Goal: Task Accomplishment & Management: Use online tool/utility

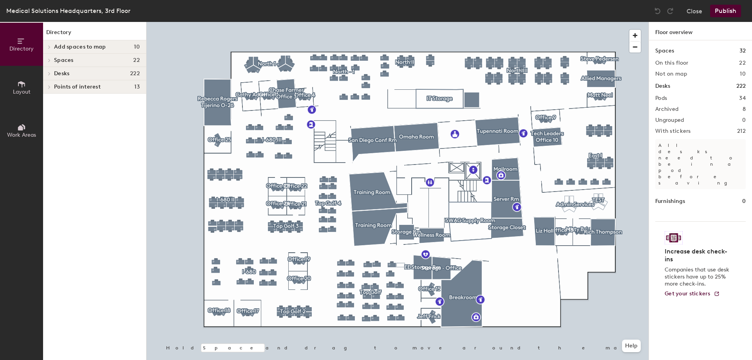
click at [18, 78] on button "Layout" at bounding box center [21, 87] width 43 height 43
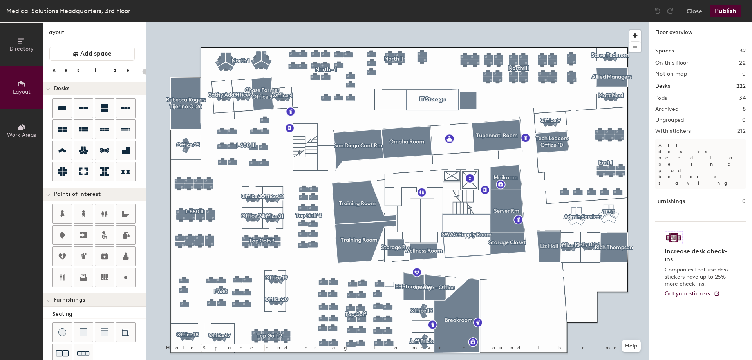
type input "100"
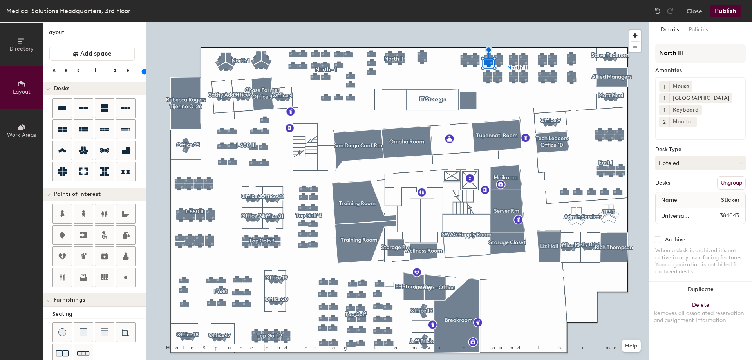
click at [24, 45] on icon at bounding box center [21, 41] width 9 height 9
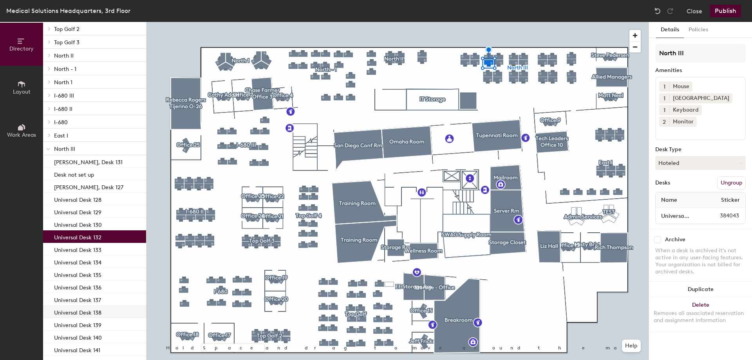
scroll to position [157, 0]
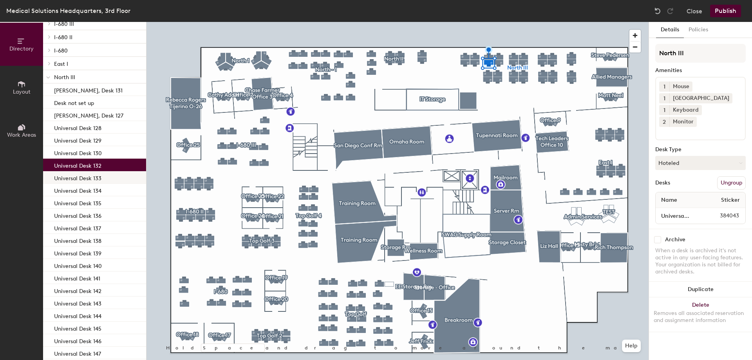
click at [109, 178] on div "Universal Desk 133" at bounding box center [94, 177] width 103 height 13
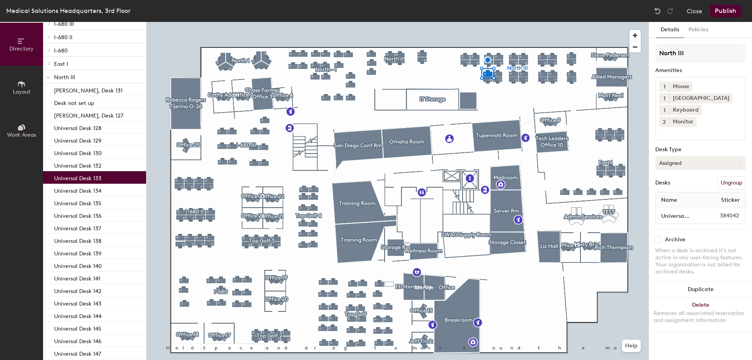
click at [695, 156] on button "Assigned" at bounding box center [700, 163] width 90 height 14
click at [677, 205] on div "Hoteled" at bounding box center [694, 211] width 78 height 12
click at [723, 10] on button "Publish" at bounding box center [725, 11] width 31 height 13
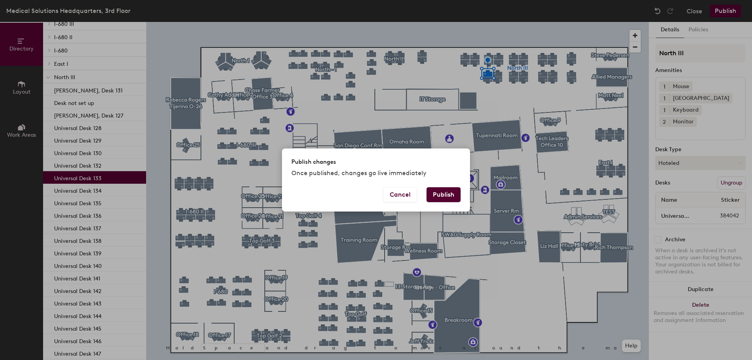
click at [445, 193] on button "Publish" at bounding box center [443, 194] width 34 height 15
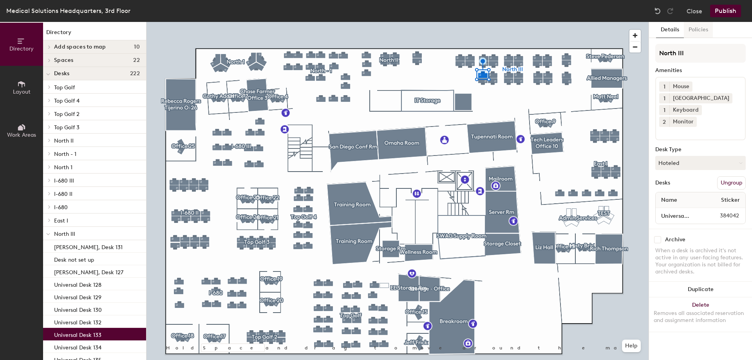
click at [699, 31] on button "Policies" at bounding box center [697, 30] width 29 height 16
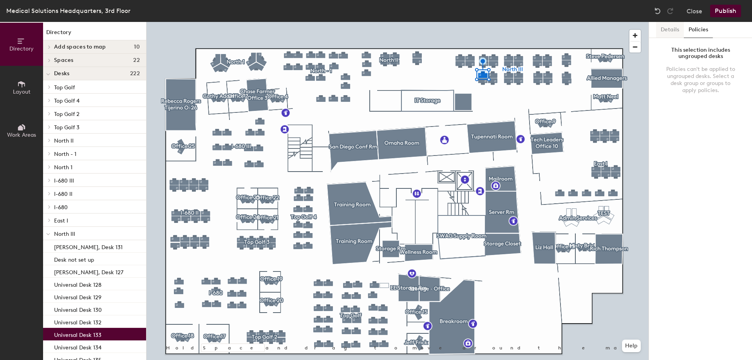
click at [672, 29] on button "Details" at bounding box center [670, 30] width 28 height 16
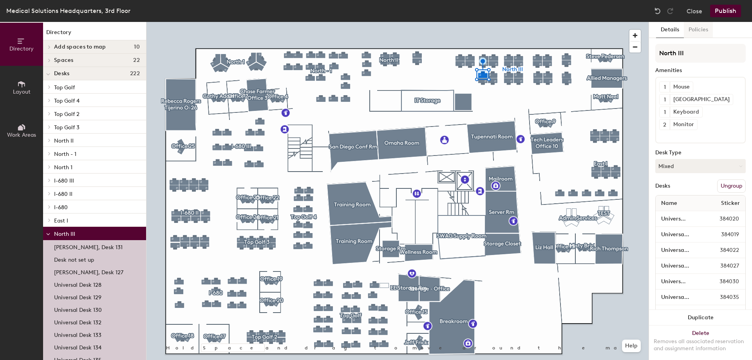
click at [700, 31] on button "Policies" at bounding box center [697, 30] width 29 height 16
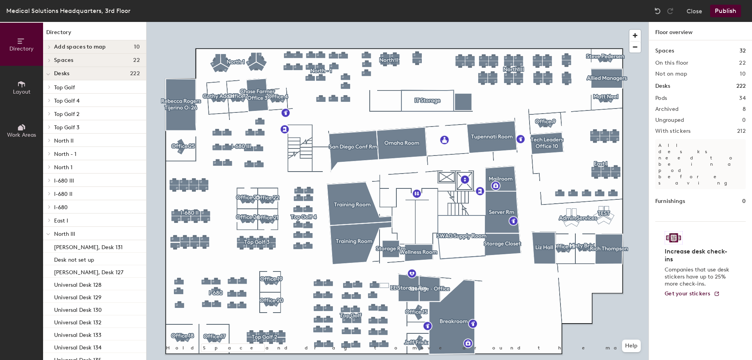
click at [720, 13] on button "Publish" at bounding box center [725, 11] width 31 height 13
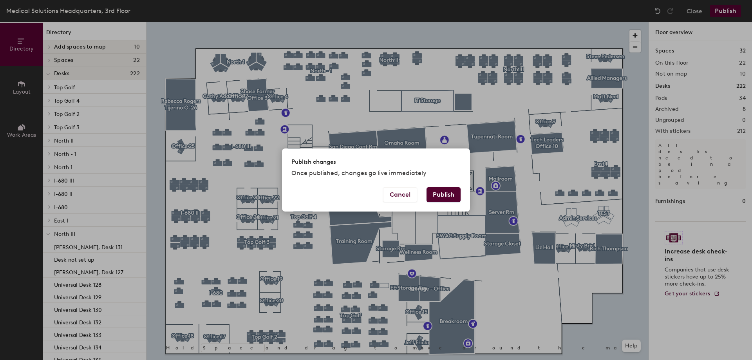
click at [443, 189] on button "Publish" at bounding box center [443, 194] width 34 height 15
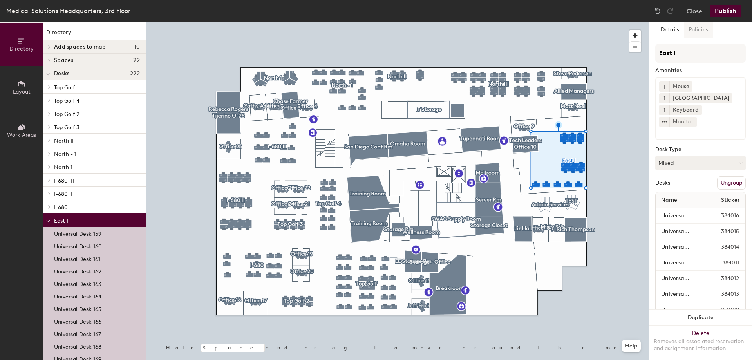
click at [693, 27] on button "Policies" at bounding box center [697, 30] width 29 height 16
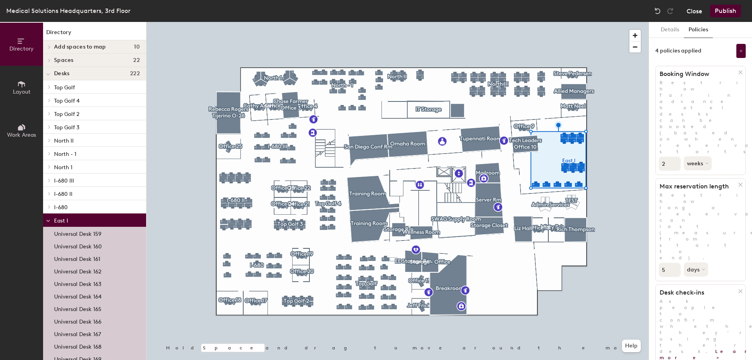
click at [690, 7] on button "Close" at bounding box center [694, 11] width 16 height 13
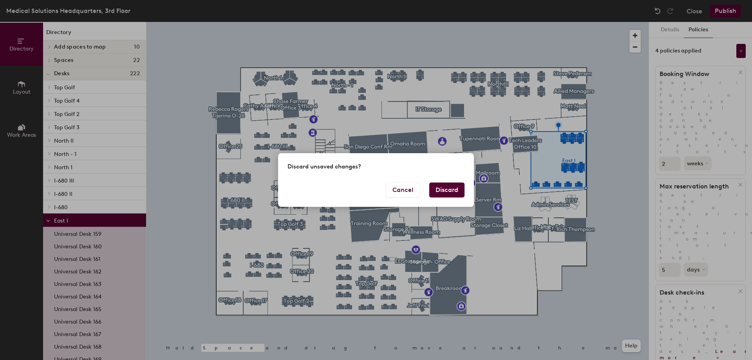
click at [449, 189] on button "Discard" at bounding box center [446, 189] width 35 height 15
